Goal: Subscribe to service/newsletter

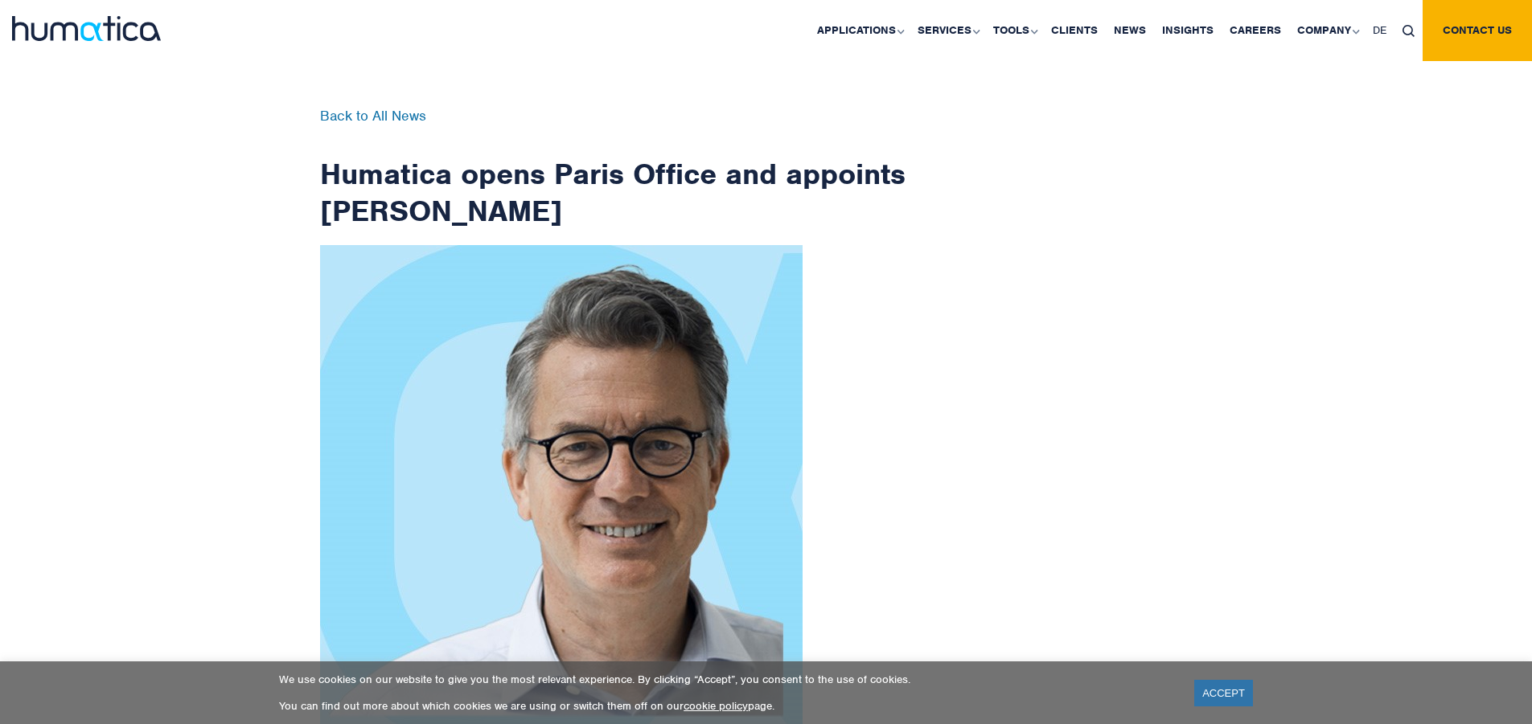
scroll to position [2565, 0]
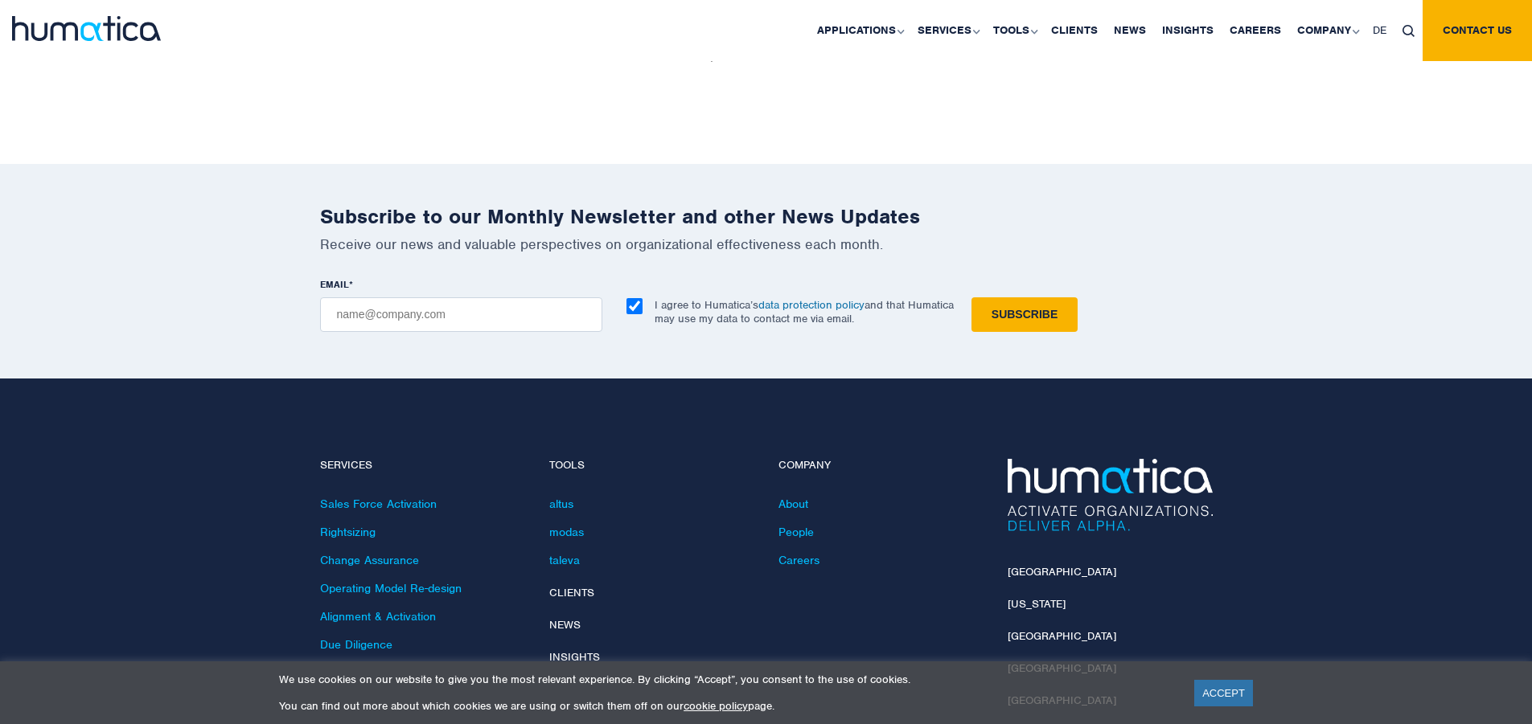
checkbox input "true"
type input "[EMAIL_ADDRESS][DOMAIN_NAME]"
click at [971, 298] on input "Subscribe" at bounding box center [1024, 315] width 106 height 35
